Goal: Navigation & Orientation: Find specific page/section

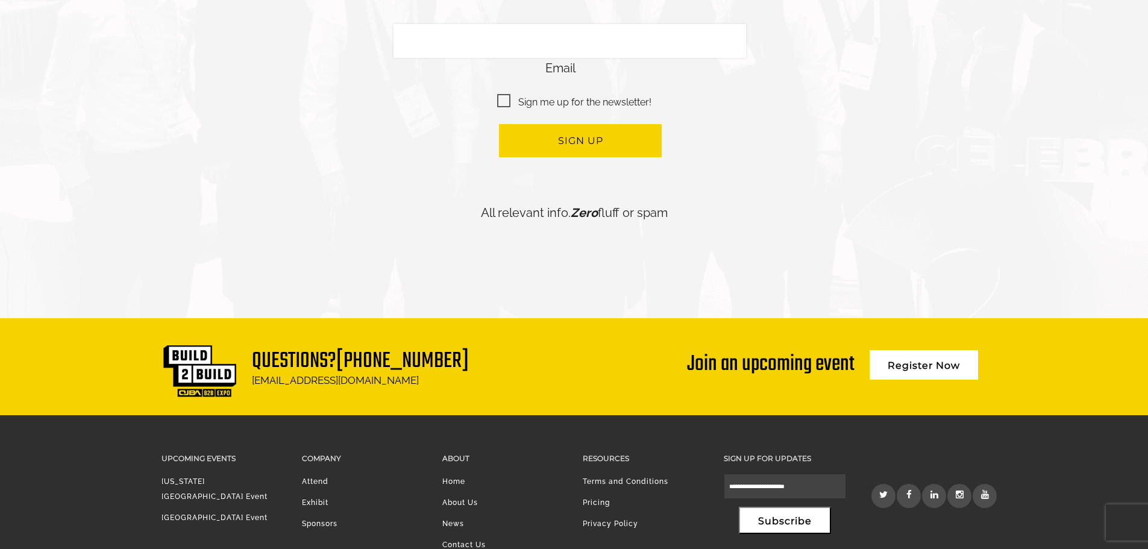
scroll to position [2934, 0]
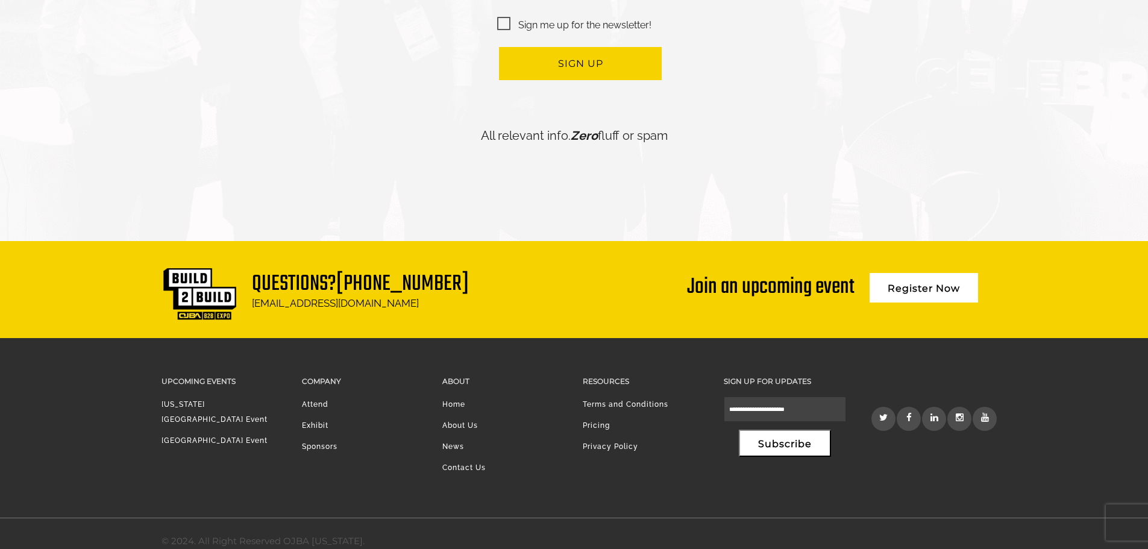
click at [204, 436] on link "[GEOGRAPHIC_DATA] Event" at bounding box center [214, 440] width 106 height 8
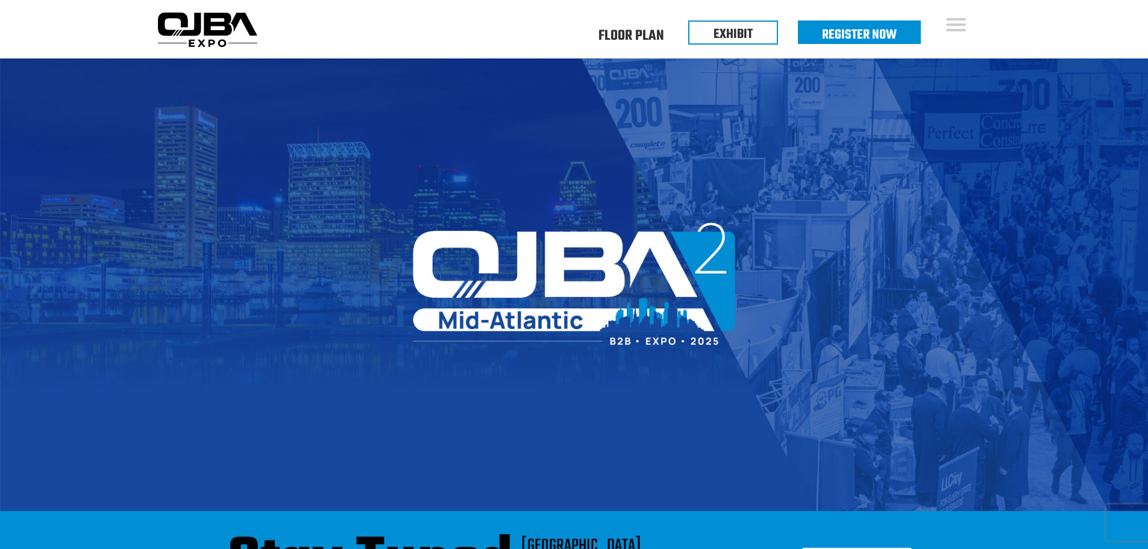
click at [198, 34] on img at bounding box center [207, 29] width 110 height 43
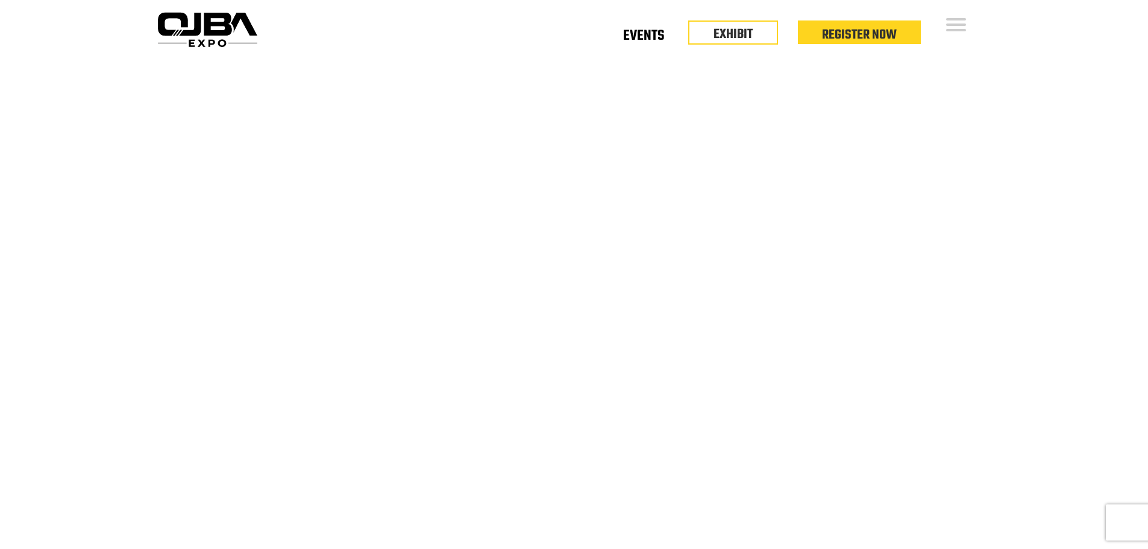
click at [637, 36] on link "Events" at bounding box center [643, 38] width 41 height 4
